Goal: Share content

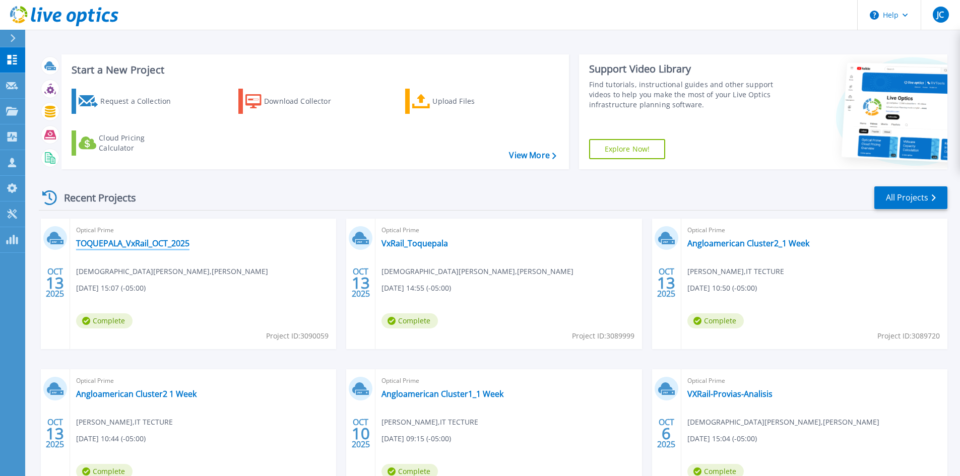
click at [125, 247] on link "TOQUEPALA_VxRail_OCT_2025" at bounding box center [132, 243] width 113 height 10
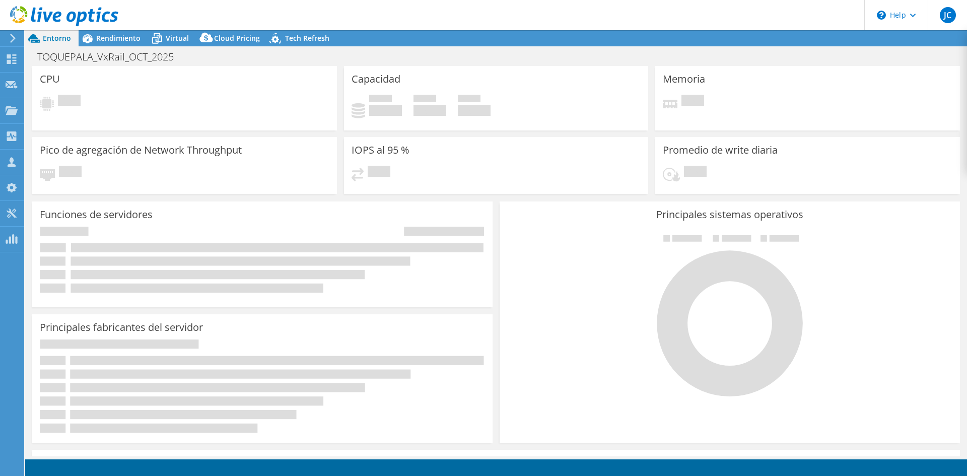
select select "USD"
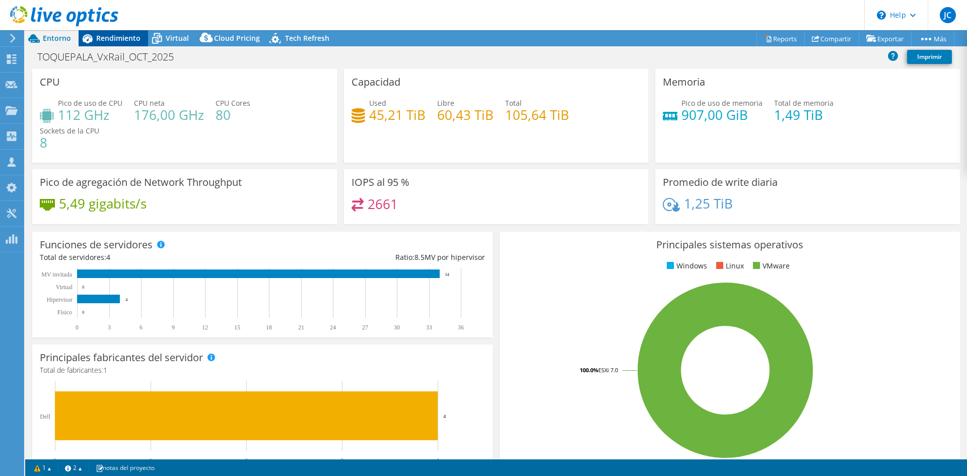
click at [132, 34] on span "Rendimiento" at bounding box center [118, 38] width 44 height 10
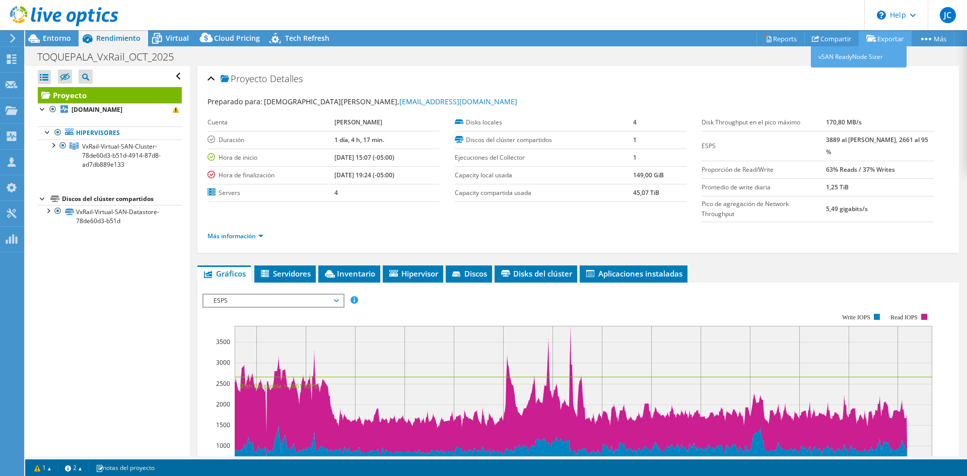
click at [867, 37] on icon at bounding box center [872, 39] width 10 height 8
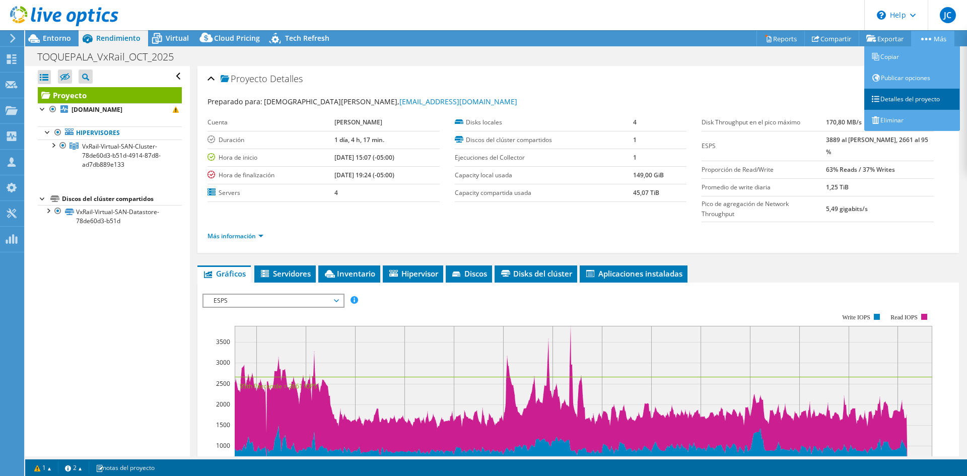
click at [900, 95] on link "Detalles del proyecto" at bounding box center [913, 99] width 96 height 21
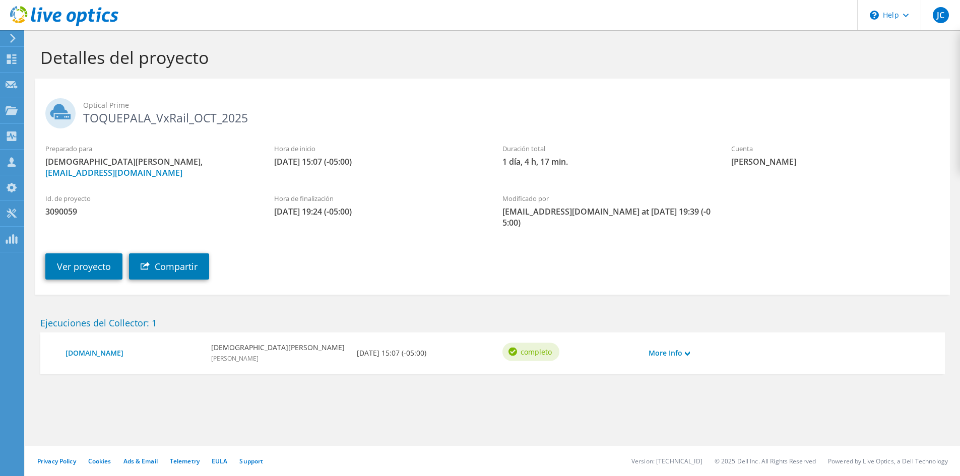
click at [695, 343] on div "More Info" at bounding box center [679, 353] width 73 height 21
click at [687, 351] on use at bounding box center [687, 353] width 5 height 5
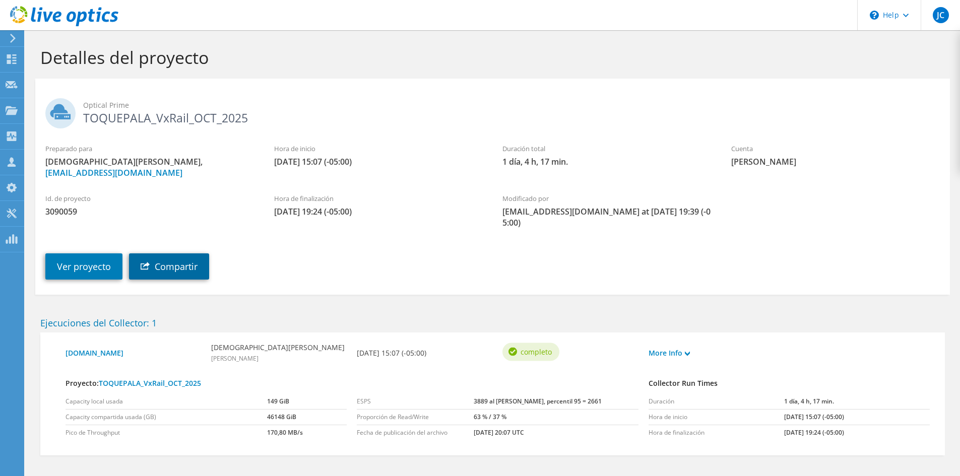
click at [165, 256] on link "Compartir" at bounding box center [169, 266] width 80 height 26
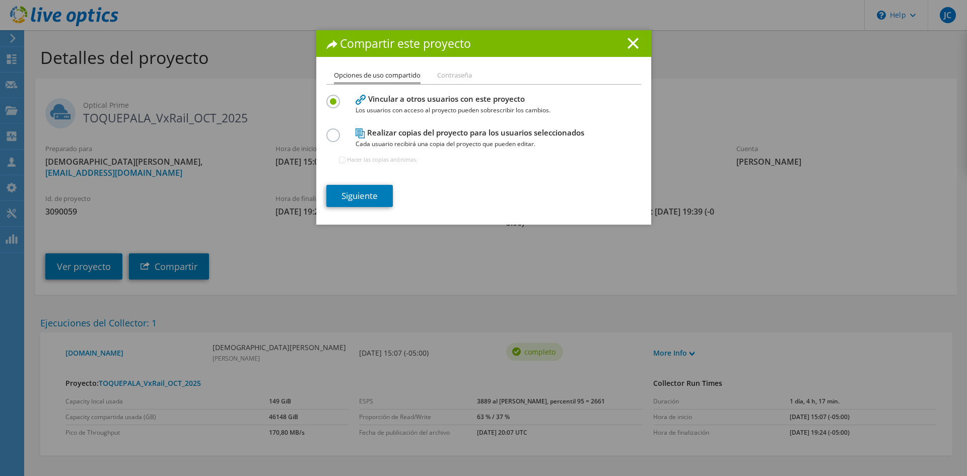
click at [333, 131] on label at bounding box center [335, 129] width 18 height 3
click at [0, 0] on input "radio" at bounding box center [0, 0] width 0 height 0
click at [367, 197] on link "Siguiente" at bounding box center [359, 196] width 67 height 22
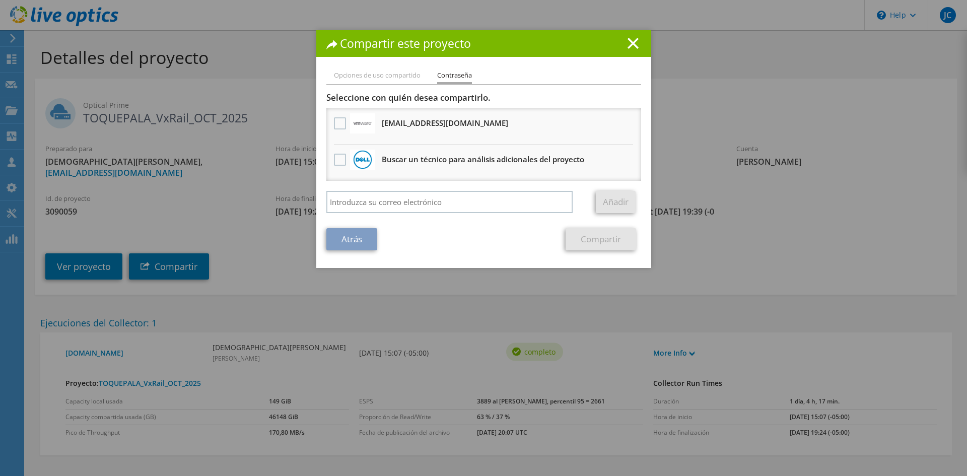
click at [354, 79] on li "Opciones de uso compartido" at bounding box center [377, 76] width 87 height 13
click at [355, 75] on li "Opciones de uso compartido" at bounding box center [377, 76] width 87 height 13
click at [349, 236] on link "Atrás" at bounding box center [351, 239] width 51 height 22
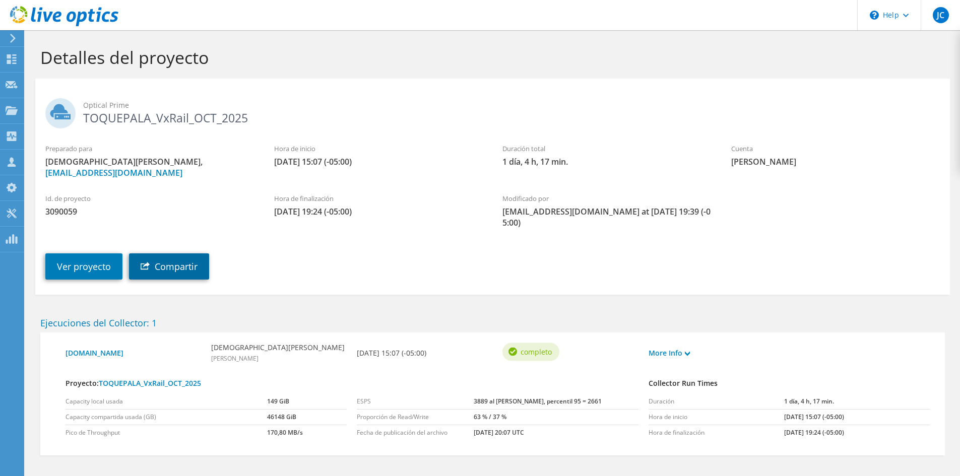
click at [196, 258] on link "Compartir" at bounding box center [169, 266] width 80 height 26
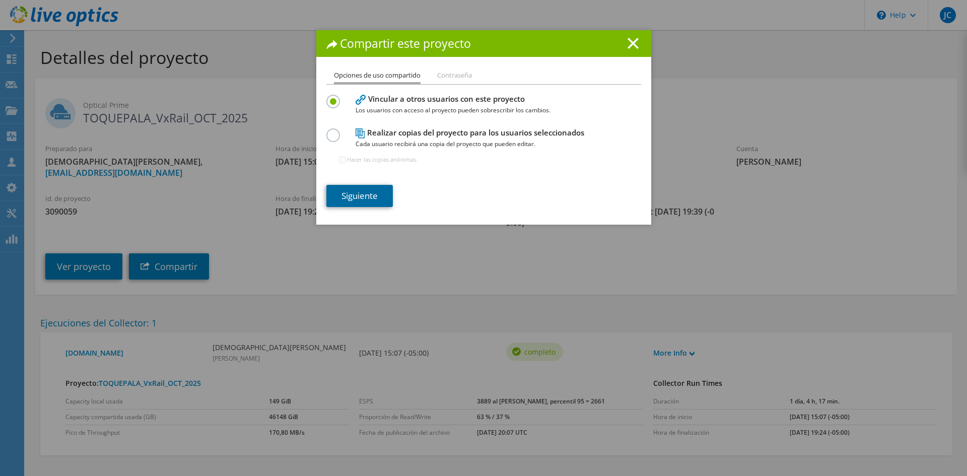
click at [356, 192] on link "Siguiente" at bounding box center [359, 196] width 67 height 22
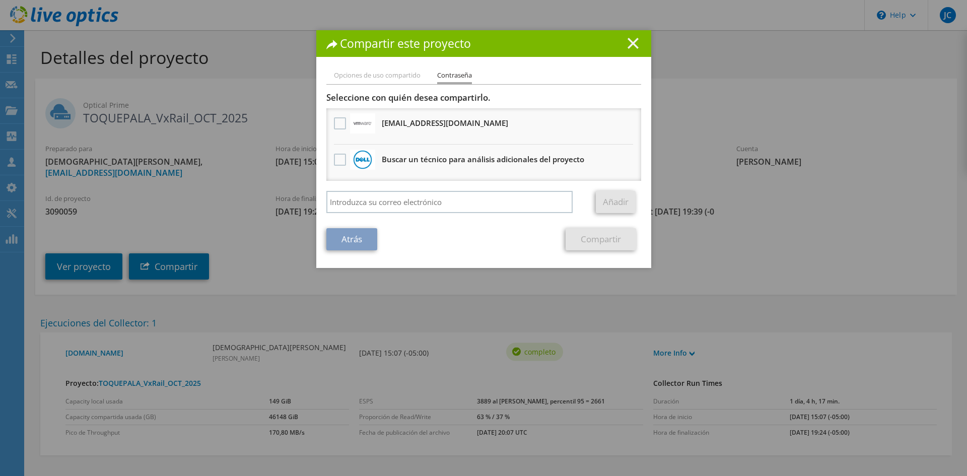
click at [629, 41] on icon at bounding box center [633, 43] width 11 height 11
